Goal: Task Accomplishment & Management: Complete application form

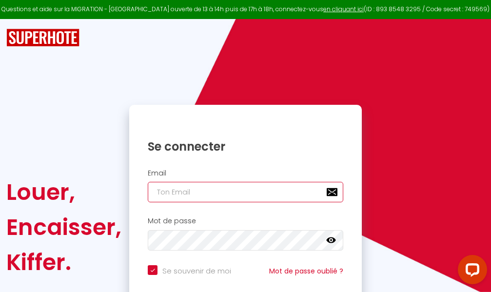
click at [219, 192] on input "email" at bounding box center [246, 192] width 196 height 20
type input "m"
checkbox input "true"
type input "ma"
checkbox input "true"
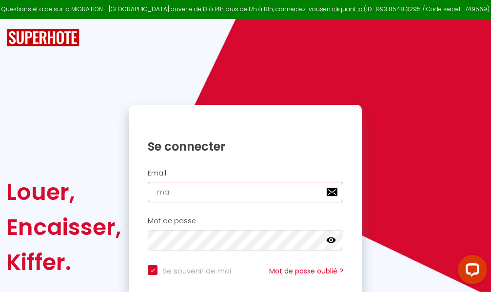
type input "mar"
checkbox input "true"
type input "marc"
checkbox input "true"
type input "marcd"
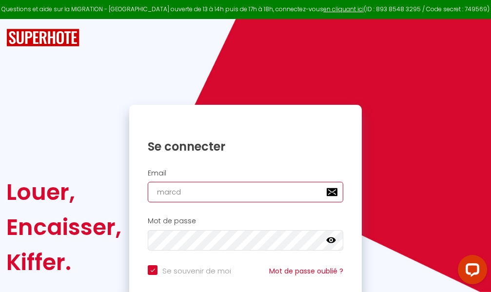
checkbox input "true"
type input "marcdp"
checkbox input "true"
type input "marcdpo"
checkbox input "true"
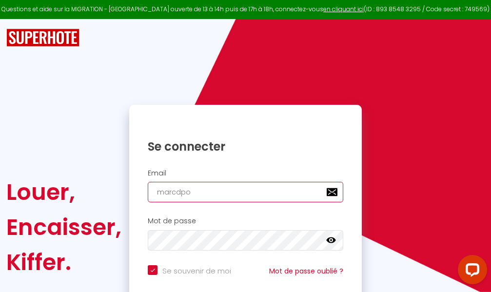
type input "marcdpoz"
checkbox input "true"
type input "marcdpoz."
checkbox input "true"
type input "marcdpoz.l"
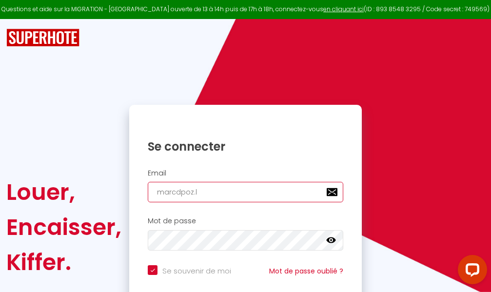
checkbox input "true"
type input "marcdpoz.lo"
checkbox input "true"
type input "marcdpoz.loc"
checkbox input "true"
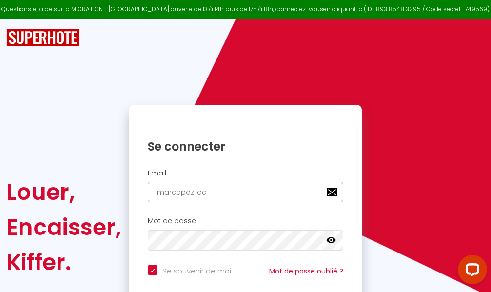
type input "marcdpoz.loca"
checkbox input "true"
type input "marcdpoz.locat"
checkbox input "true"
type input "marcdpoz.locati"
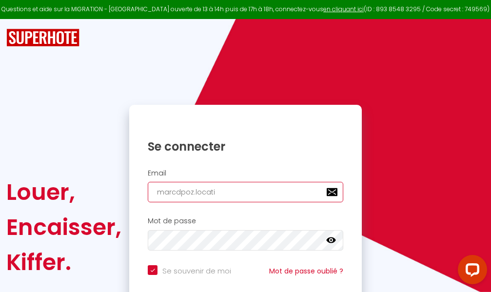
checkbox input "true"
type input "marcdpoz.locatio"
checkbox input "true"
type input "marcdpoz.location"
checkbox input "true"
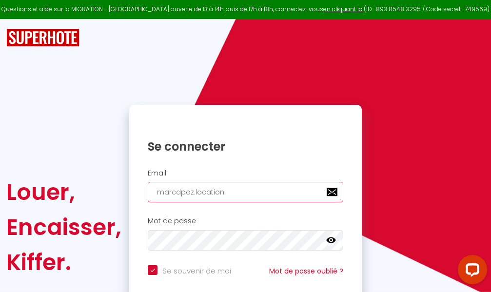
type input "marcdpoz.location@"
checkbox input "true"
type input "marcdpoz.location@g"
checkbox input "true"
type input "marcdpoz.location@gm"
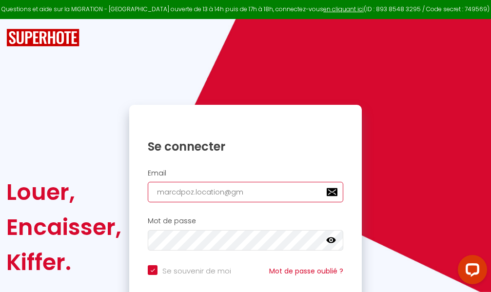
checkbox input "true"
type input "marcdpoz.location@gma"
checkbox input "true"
type input "marcdpoz.location@gmai"
checkbox input "true"
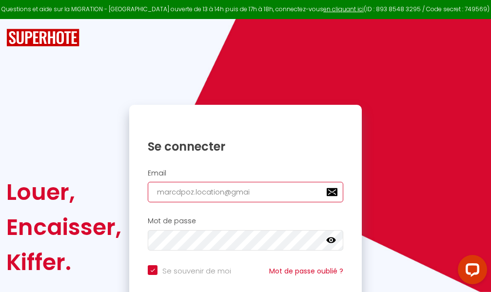
type input "[EMAIL_ADDRESS]"
checkbox input "true"
type input "[EMAIL_ADDRESS]."
checkbox input "true"
type input "marcdpoz.location@gmail.c"
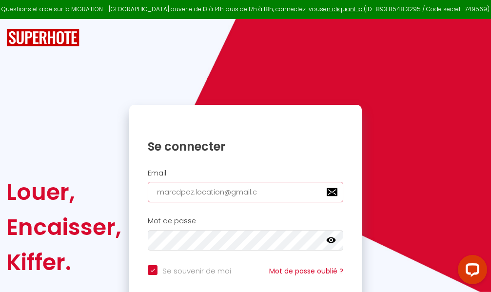
checkbox input "true"
type input "[EMAIL_ADDRESS][DOMAIN_NAME]"
checkbox input "true"
type input "[EMAIL_ADDRESS][DOMAIN_NAME]"
checkbox input "true"
